Goal: Information Seeking & Learning: Learn about a topic

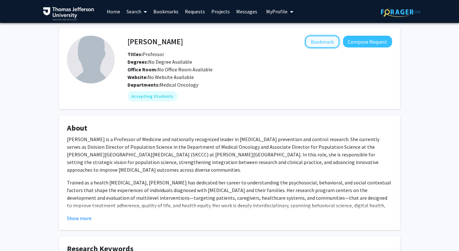
click at [322, 44] on button "Bookmark" at bounding box center [322, 42] width 34 height 12
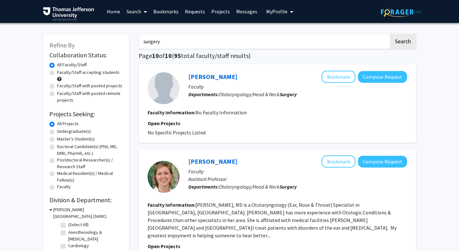
click at [291, 37] on input "surgery" at bounding box center [264, 41] width 250 height 15
click at [390, 34] on button "Search" at bounding box center [403, 41] width 26 height 15
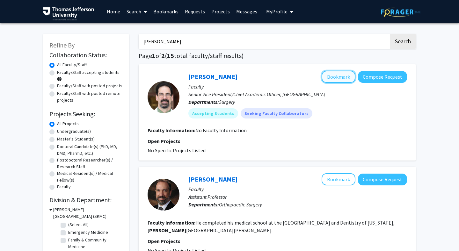
click at [338, 78] on button "Bookmark" at bounding box center [339, 77] width 34 height 12
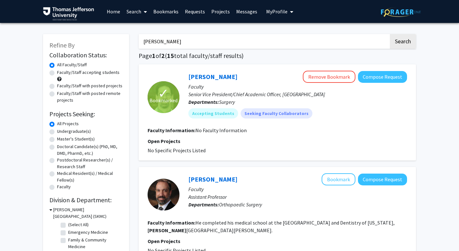
click at [226, 38] on input "robert barraco" at bounding box center [264, 41] width 250 height 15
type input "luis eraso"
click at [390, 34] on button "Search" at bounding box center [403, 41] width 26 height 15
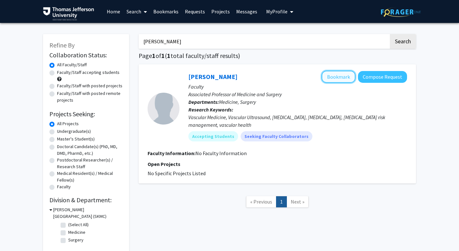
click at [338, 76] on button "Bookmark" at bounding box center [339, 77] width 34 height 12
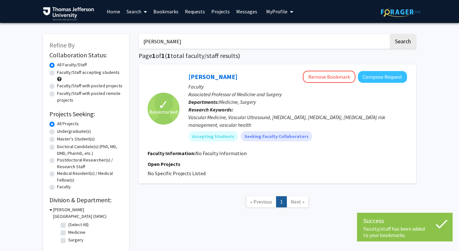
click at [188, 40] on input "luis eraso" at bounding box center [264, 41] width 250 height 15
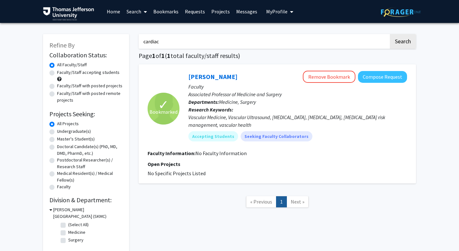
type input "cardiac"
click at [390, 34] on button "Search" at bounding box center [403, 41] width 26 height 15
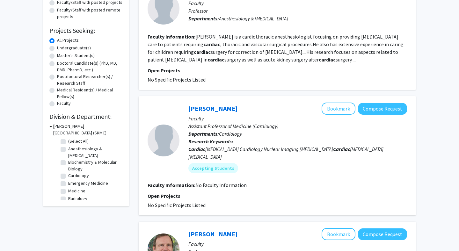
scroll to position [85, 0]
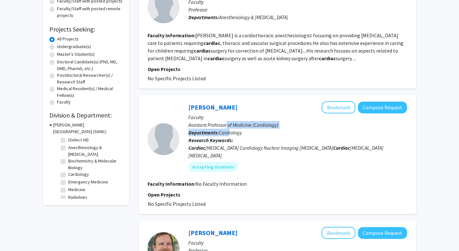
click at [229, 130] on span "Cardiology" at bounding box center [230, 132] width 23 height 6
click at [240, 133] on span "Cardiology" at bounding box center [230, 132] width 23 height 6
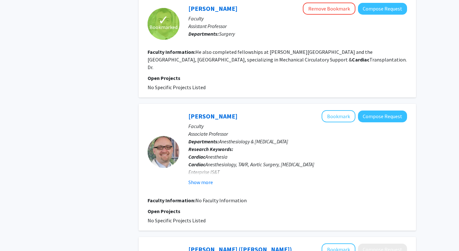
scroll to position [1048, 0]
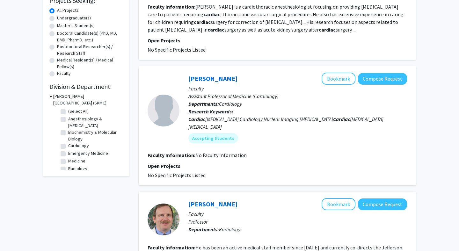
scroll to position [96, 0]
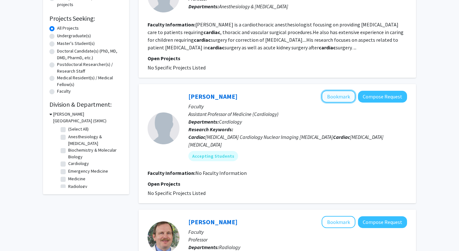
click at [343, 97] on button "Bookmark" at bounding box center [339, 97] width 34 height 12
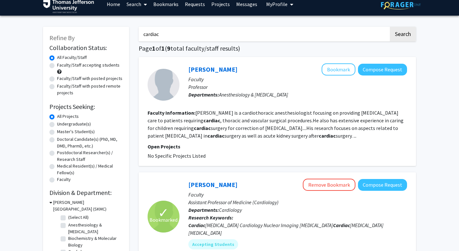
scroll to position [0, 0]
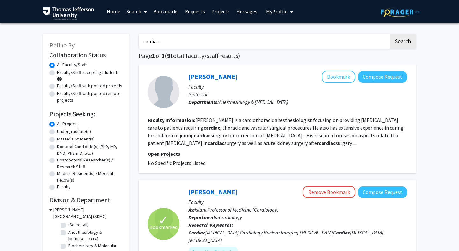
click at [209, 40] on input "cardiac" at bounding box center [264, 41] width 250 height 15
type input "trauma"
click at [390, 34] on button "Search" at bounding box center [403, 41] width 26 height 15
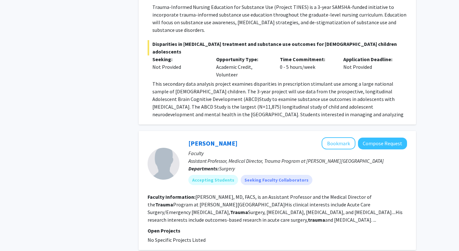
scroll to position [571, 0]
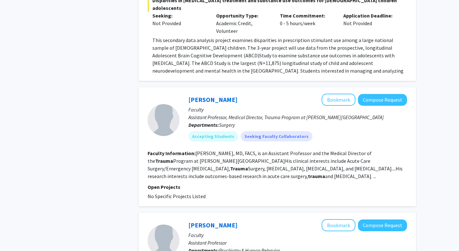
click at [308, 173] on b "trauma" at bounding box center [316, 176] width 17 height 6
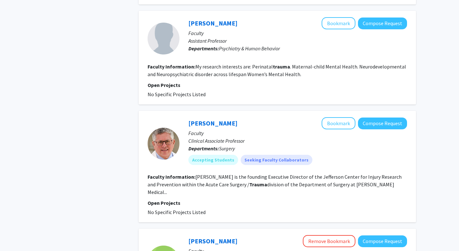
scroll to position [775, 0]
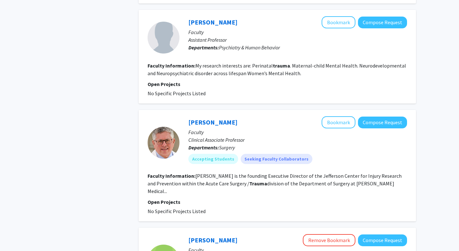
click at [99, 98] on div "Refine By Collaboration Status: Collaboration Status All Faculty/Staff Collabor…" at bounding box center [86, 97] width 96 height 1688
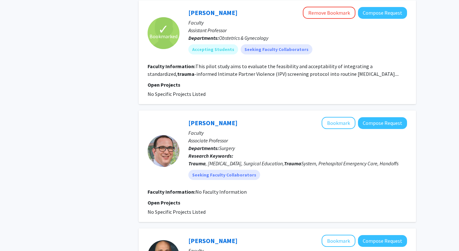
scroll to position [1015, 0]
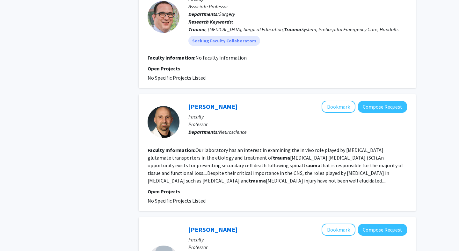
scroll to position [1164, 0]
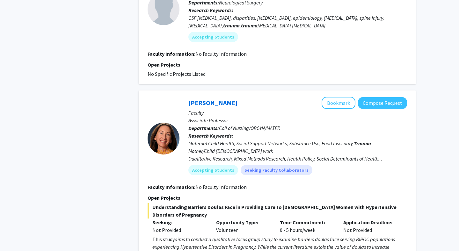
scroll to position [1475, 0]
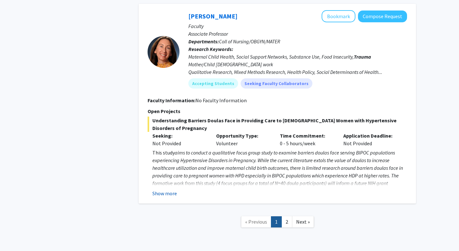
click at [166, 190] on button "Show more" at bounding box center [164, 194] width 25 height 8
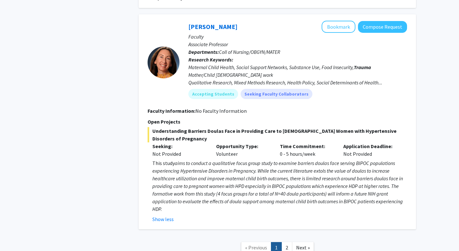
scroll to position [1462, 0]
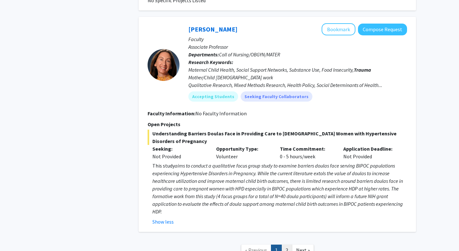
click at [287, 245] on link "2" at bounding box center [286, 250] width 11 height 11
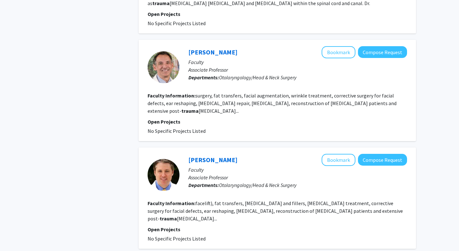
scroll to position [646, 0]
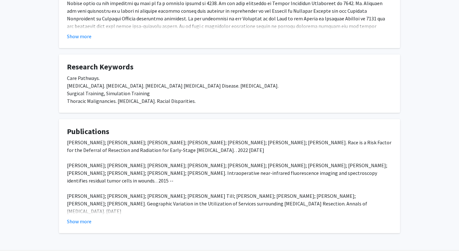
scroll to position [170, 0]
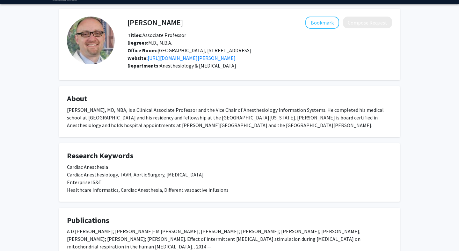
scroll to position [18, 0]
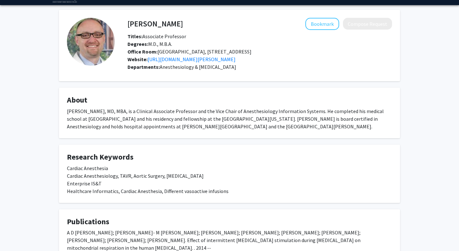
click at [238, 56] on div "Website: https://www.jefferson.edu/academics/colleges-schools-institutes/skmc/d…" at bounding box center [260, 59] width 274 height 8
click at [236, 58] on link "https://www.jefferson.edu/academics/colleges-schools-institutes/skmc/department…" at bounding box center [192, 59] width 88 height 6
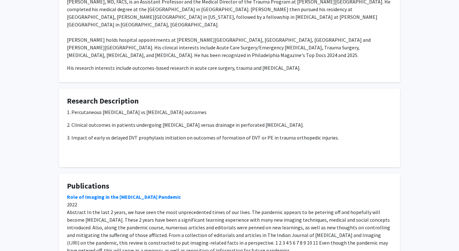
scroll to position [17, 0]
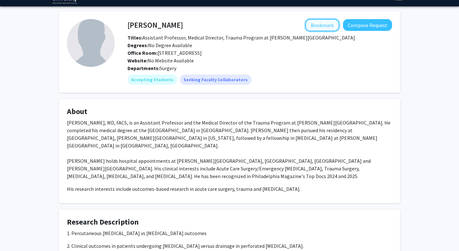
click at [311, 28] on button "Bookmark" at bounding box center [322, 25] width 34 height 12
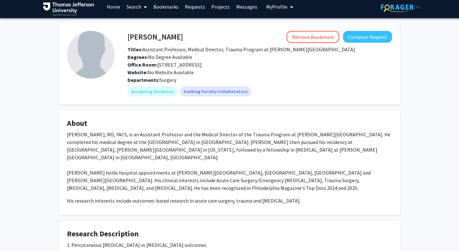
scroll to position [2, 0]
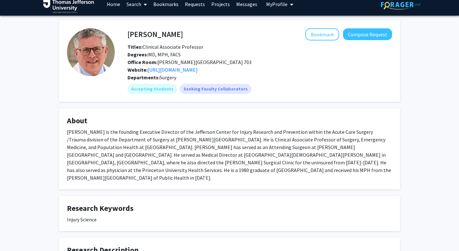
scroll to position [2, 0]
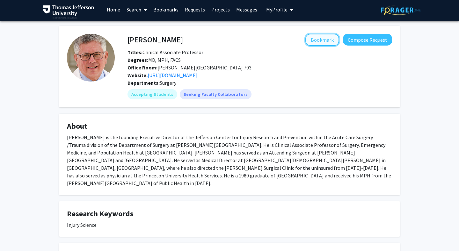
click at [329, 41] on button "Bookmark" at bounding box center [322, 40] width 34 height 12
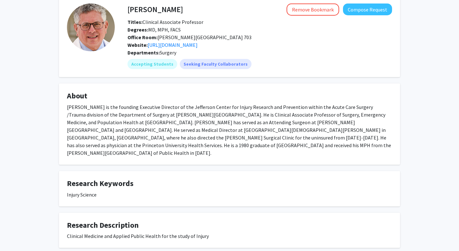
scroll to position [0, 0]
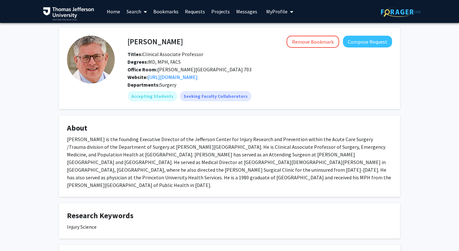
click at [246, 73] on div "Website: [URL][DOMAIN_NAME]" at bounding box center [260, 77] width 274 height 8
click at [198, 77] on link "https://research.jefferson.edu/injury-research-prevention-center.html" at bounding box center [173, 77] width 50 height 6
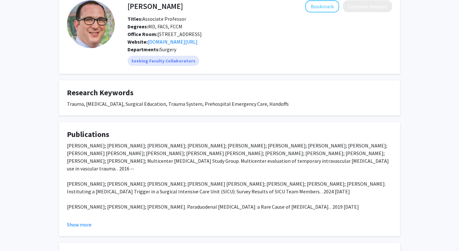
scroll to position [37, 0]
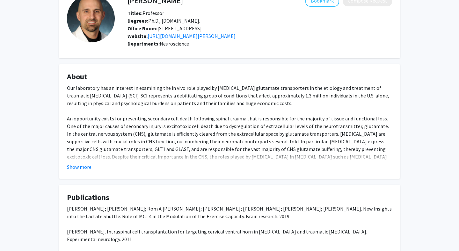
scroll to position [41, 0]
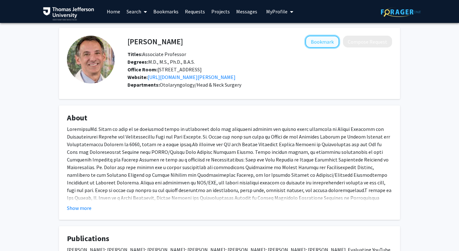
click at [318, 39] on button "Bookmark" at bounding box center [322, 42] width 34 height 12
